Goal: Information Seeking & Learning: Learn about a topic

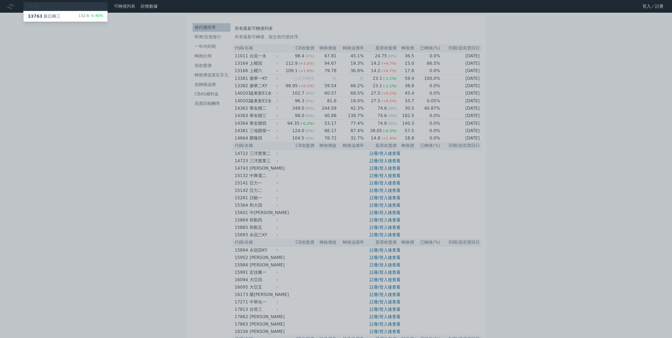
type input "3376"
click at [69, 17] on div "33763 新日興三 132.6 -0.40%" at bounding box center [65, 16] width 84 height 11
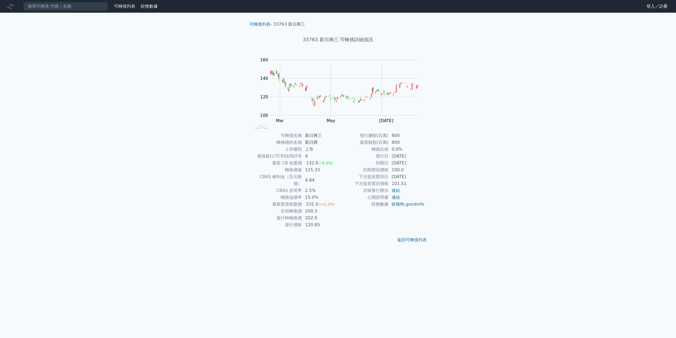
click at [52, 11] on nav "可轉債列表 財務數據 可轉債列表 財務數據 登入／註冊 登入／註冊" at bounding box center [338, 6] width 676 height 13
click at [53, 7] on input at bounding box center [65, 6] width 84 height 9
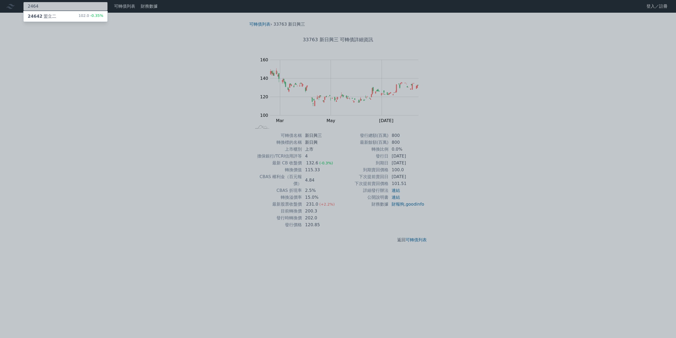
type input "2464"
click at [61, 15] on div "24642 盟立二 102.0 -0.35%" at bounding box center [65, 16] width 84 height 11
